Goal: Task Accomplishment & Management: Manage account settings

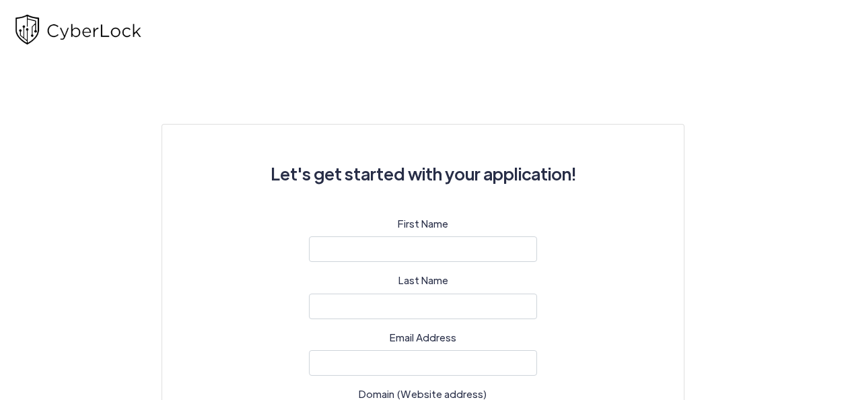
select select
click at [350, 248] on input "text" at bounding box center [423, 249] width 229 height 26
type input "Charles"
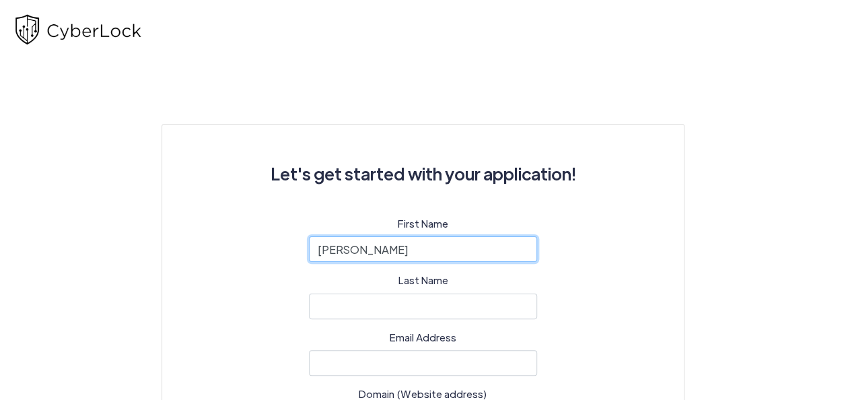
type input "Quaid"
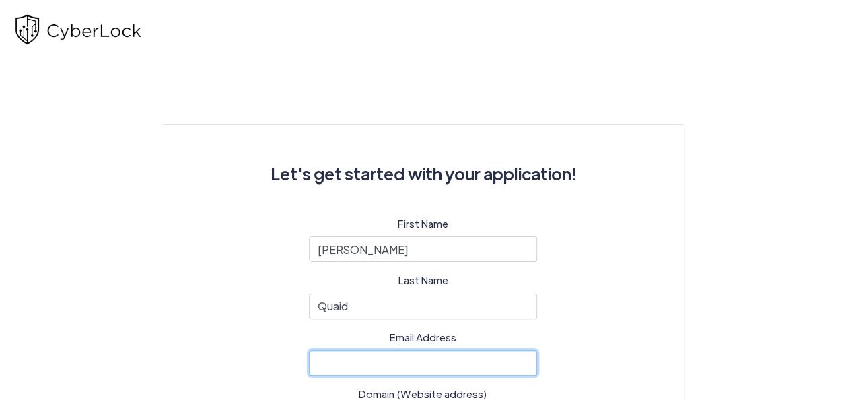
type input "[EMAIL_ADDRESS][DOMAIN_NAME]"
type input "9124 Clearlake Drive"
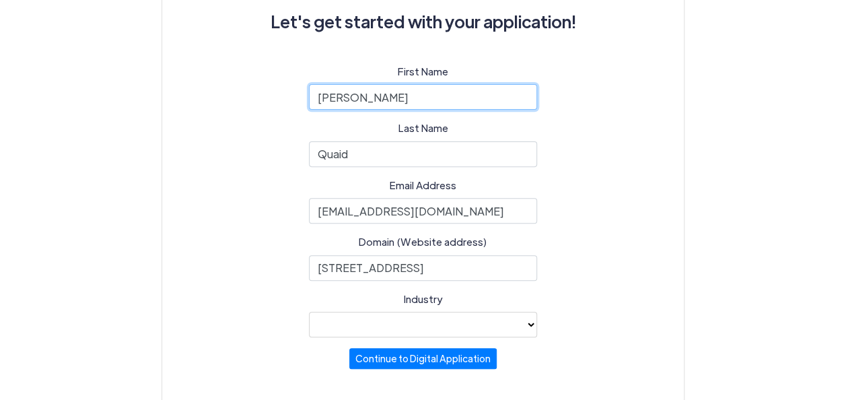
scroll to position [153, 0]
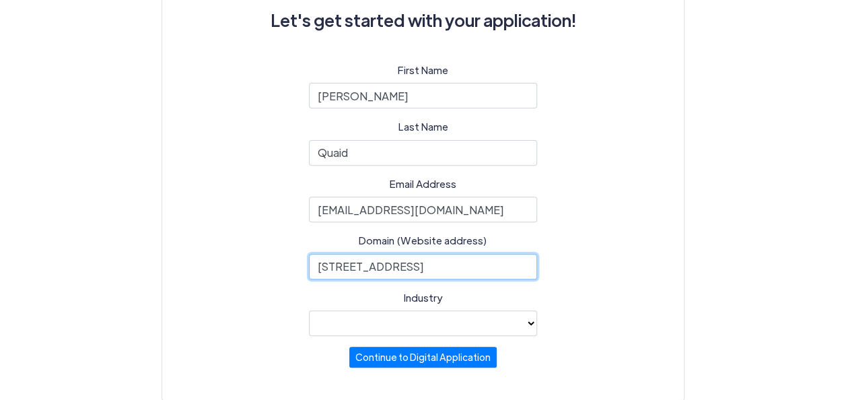
drag, startPoint x: 438, startPoint y: 268, endPoint x: 232, endPoint y: 257, distance: 206.3
click at [232, 257] on div "First Name Charles Last Name Quaid Email Address cquaid@quaidfarish.com Domain …" at bounding box center [423, 216] width 457 height 306
type input "www.quaidfarish.com"
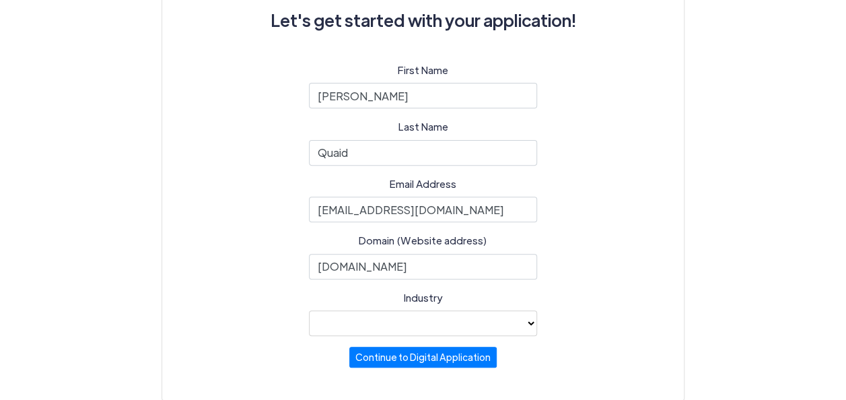
click at [528, 320] on select "Automotive Healthcare Legal Other industry not noted Professional Services (e.g…" at bounding box center [423, 323] width 229 height 26
select select "34"
click at [309, 310] on select "Automotive Healthcare Legal Other industry not noted Professional Services (e.g…" at bounding box center [423, 323] width 229 height 26
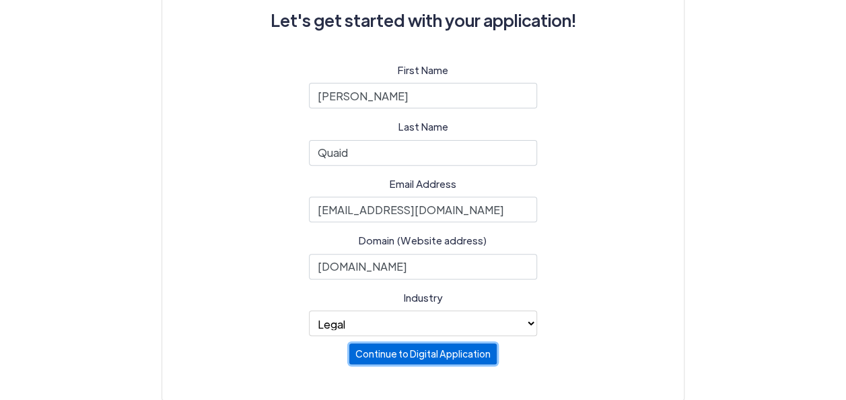
click at [426, 358] on button "Continue to Digital Application" at bounding box center [422, 353] width 147 height 21
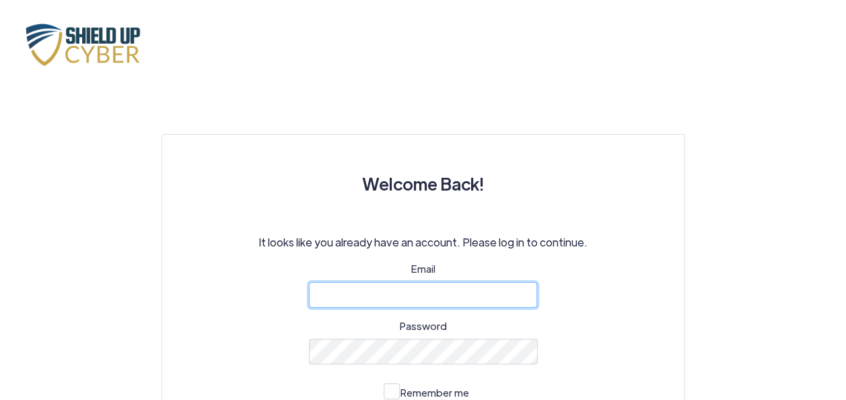
click at [395, 290] on input "email" at bounding box center [423, 295] width 229 height 26
type input "[EMAIL_ADDRESS][DOMAIN_NAME]"
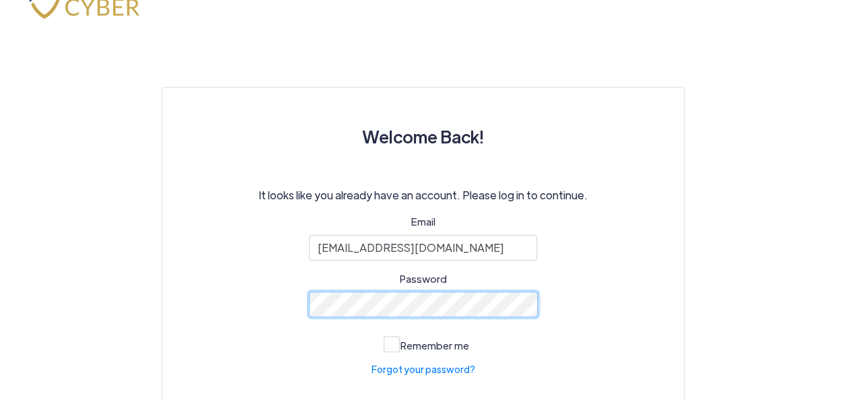
scroll to position [67, 0]
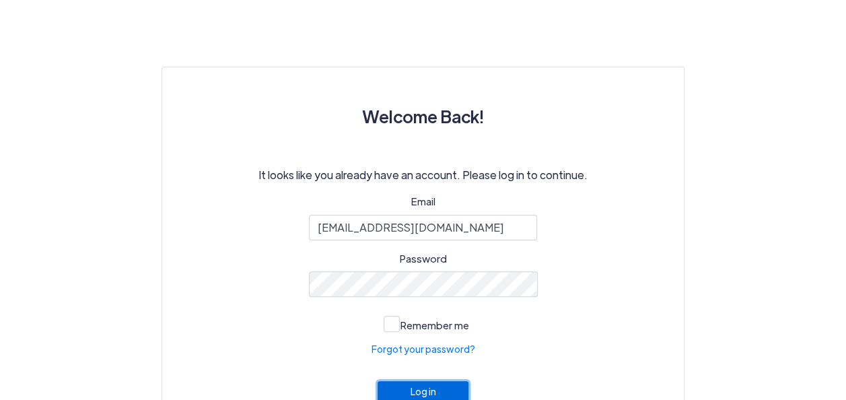
click at [421, 386] on button "Log in" at bounding box center [424, 391] width 92 height 21
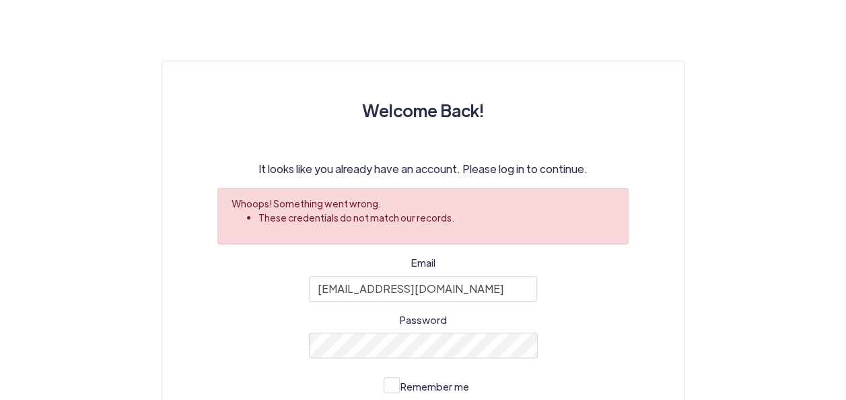
scroll to position [200, 0]
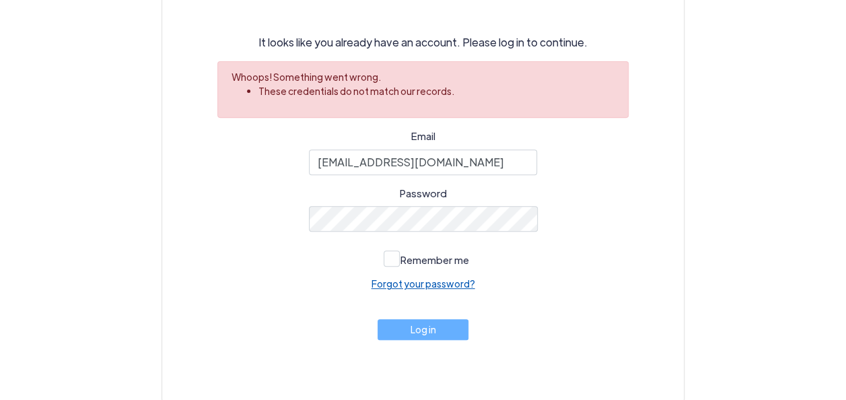
click at [441, 285] on link "Forgot your password?" at bounding box center [424, 284] width 104 height 14
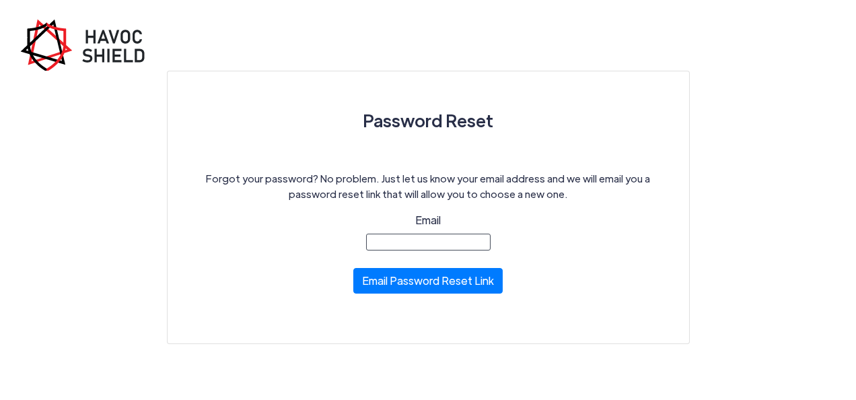
click at [389, 238] on input "Email" at bounding box center [428, 242] width 125 height 17
type input "[EMAIL_ADDRESS][DOMAIN_NAME]"
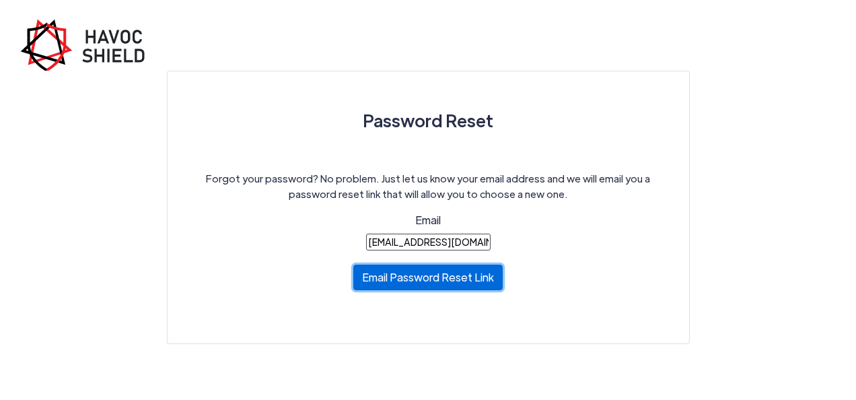
click at [418, 274] on button "Email Password Reset Link" at bounding box center [427, 278] width 149 height 26
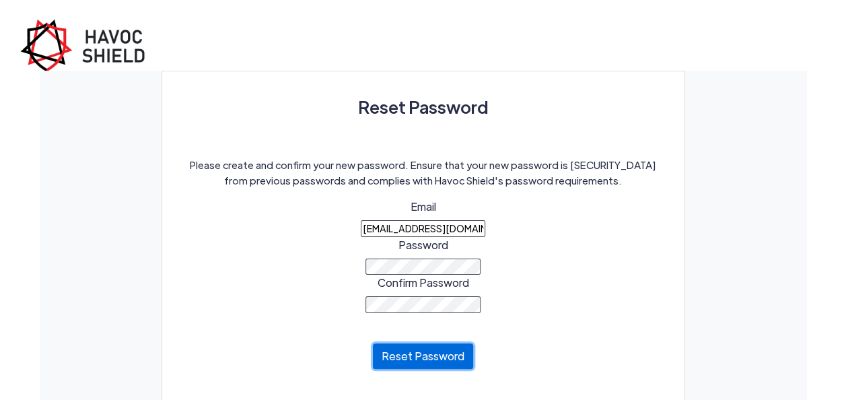
click at [420, 357] on button "Reset Password" at bounding box center [423, 356] width 100 height 26
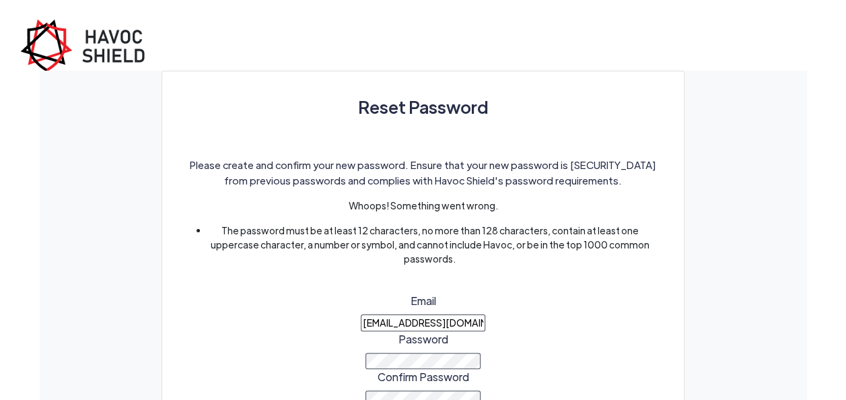
scroll to position [67, 0]
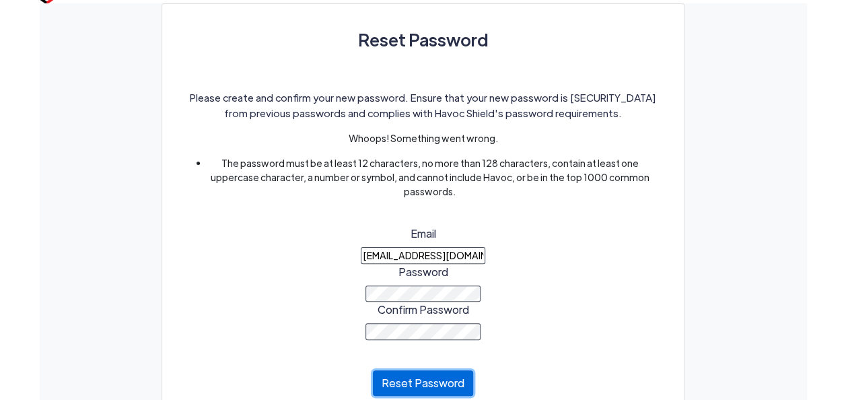
click at [415, 378] on button "Reset Password" at bounding box center [423, 383] width 100 height 26
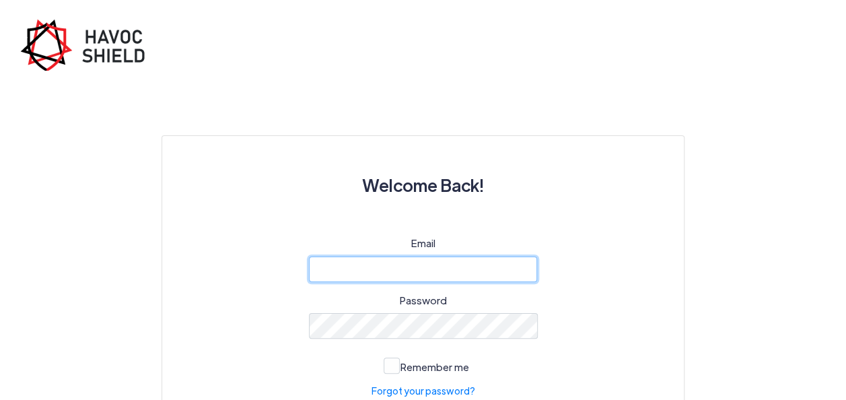
type input "[EMAIL_ADDRESS][DOMAIN_NAME]"
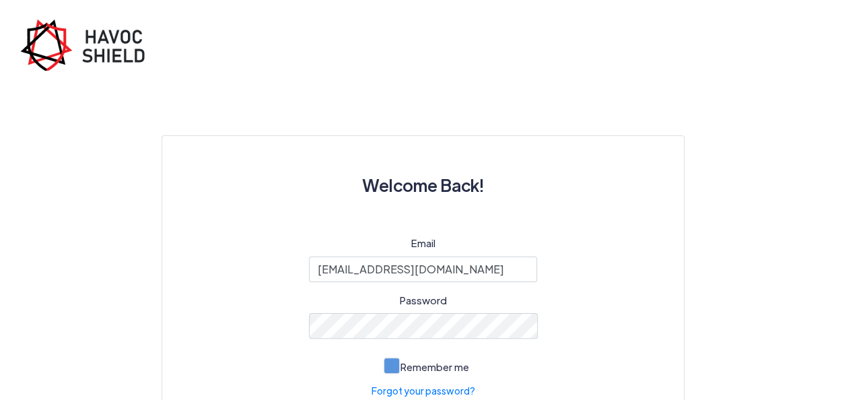
scroll to position [67, 0]
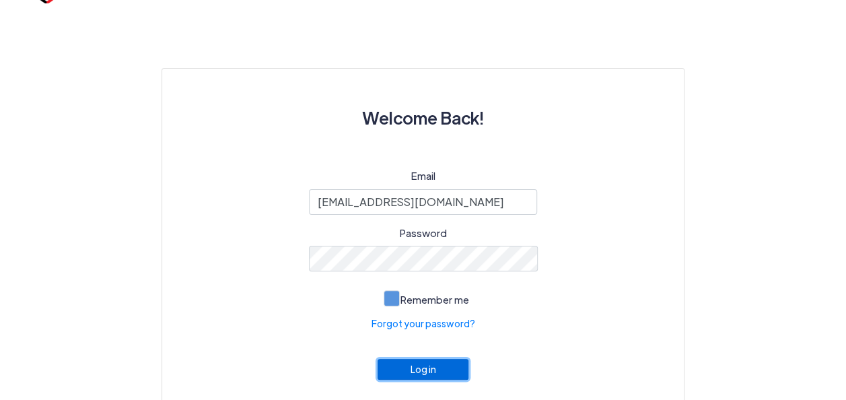
click at [421, 368] on button "Log in" at bounding box center [424, 369] width 92 height 21
